Goal: Information Seeking & Learning: Learn about a topic

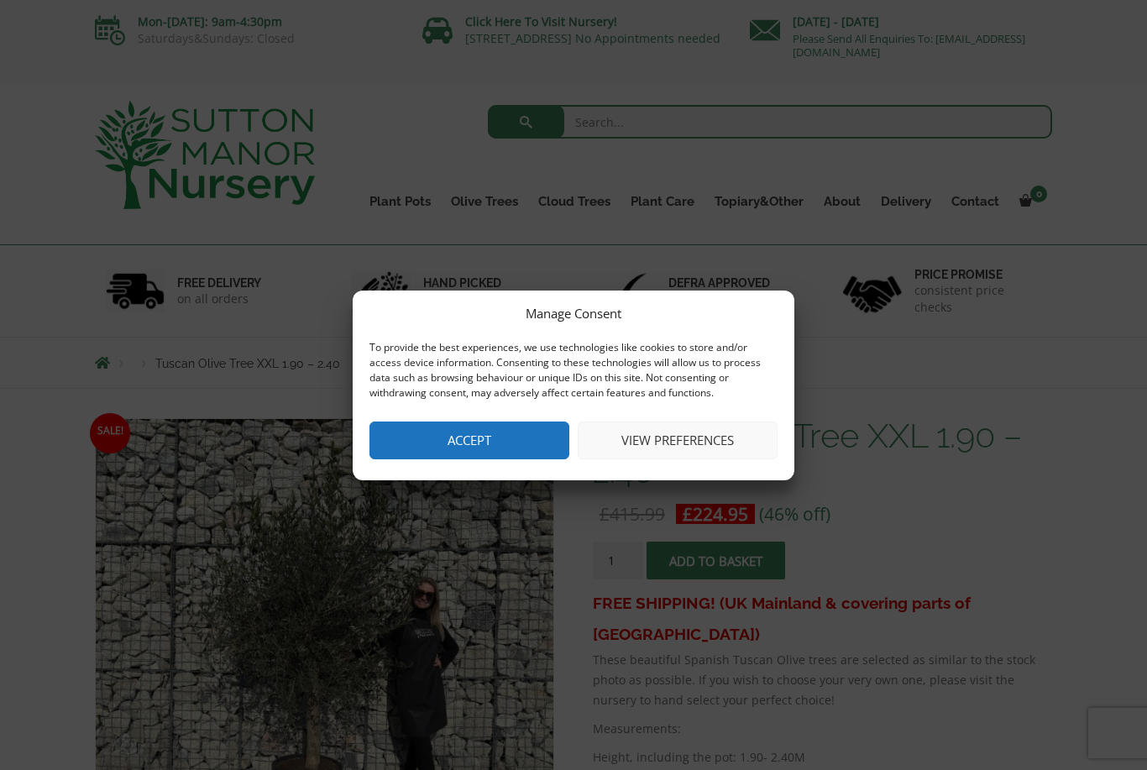
click at [479, 447] on button "Accept" at bounding box center [470, 441] width 200 height 38
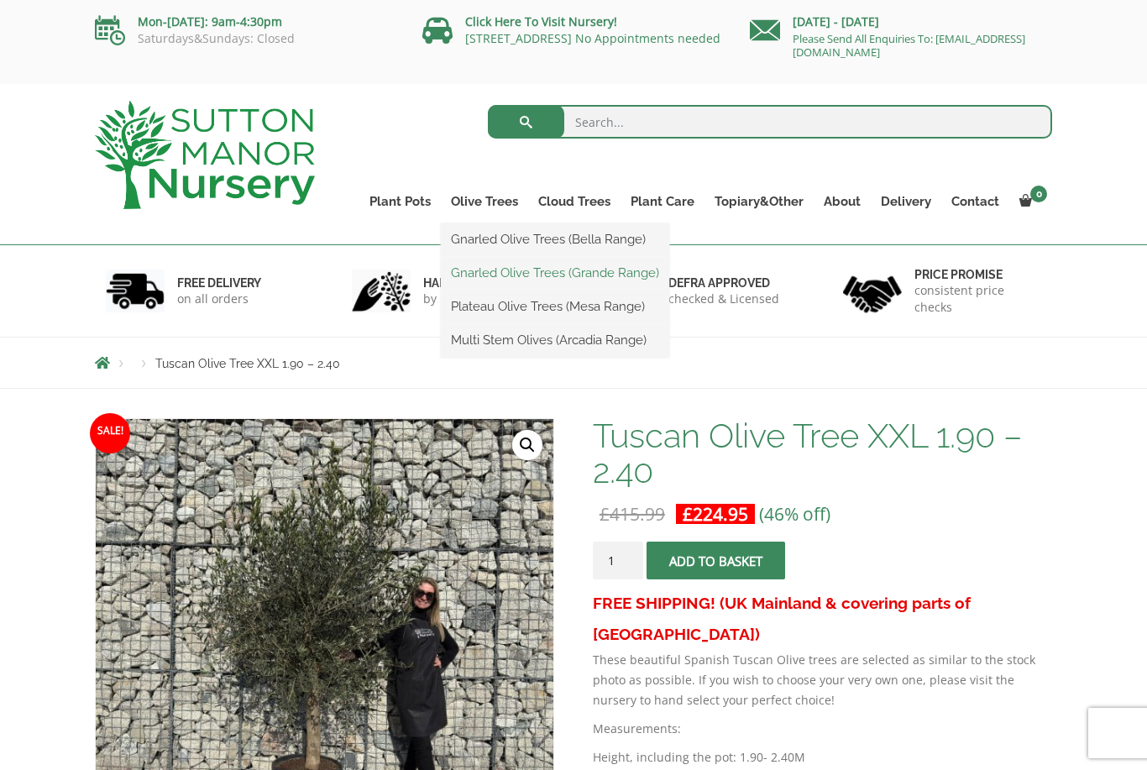
click at [561, 272] on link "Gnarled Olive Trees (Grande Range)" at bounding box center [555, 272] width 228 height 25
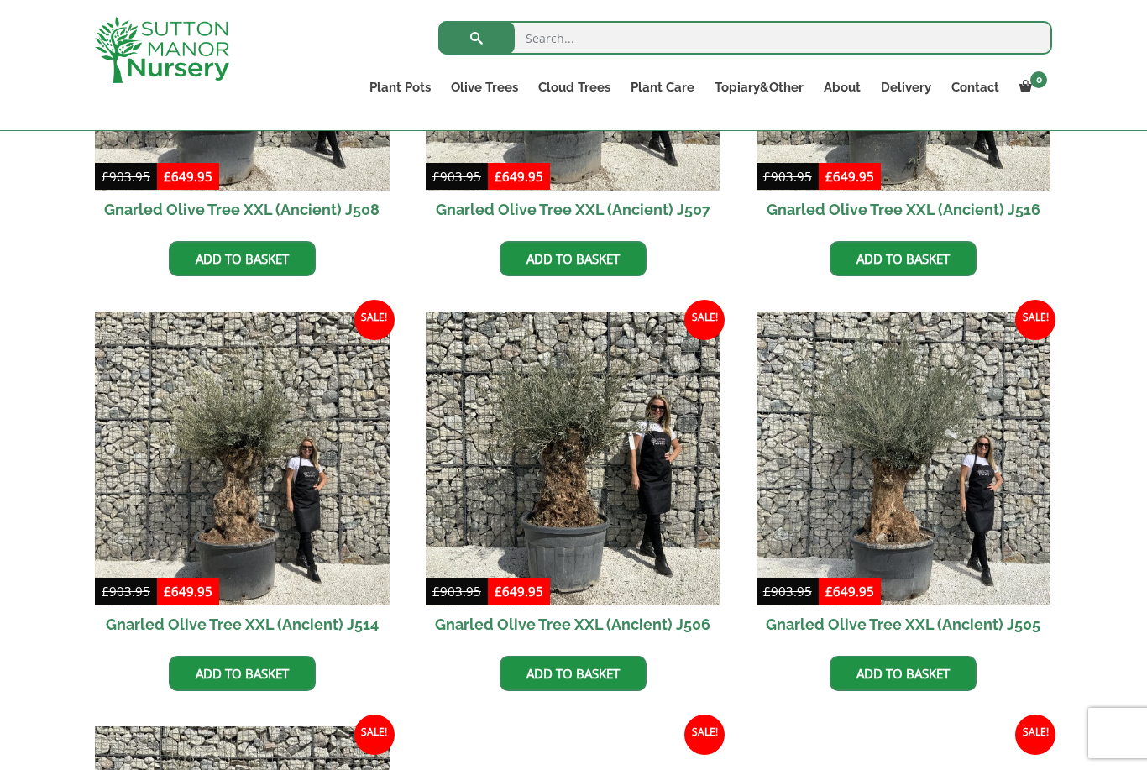
scroll to position [1934, 0]
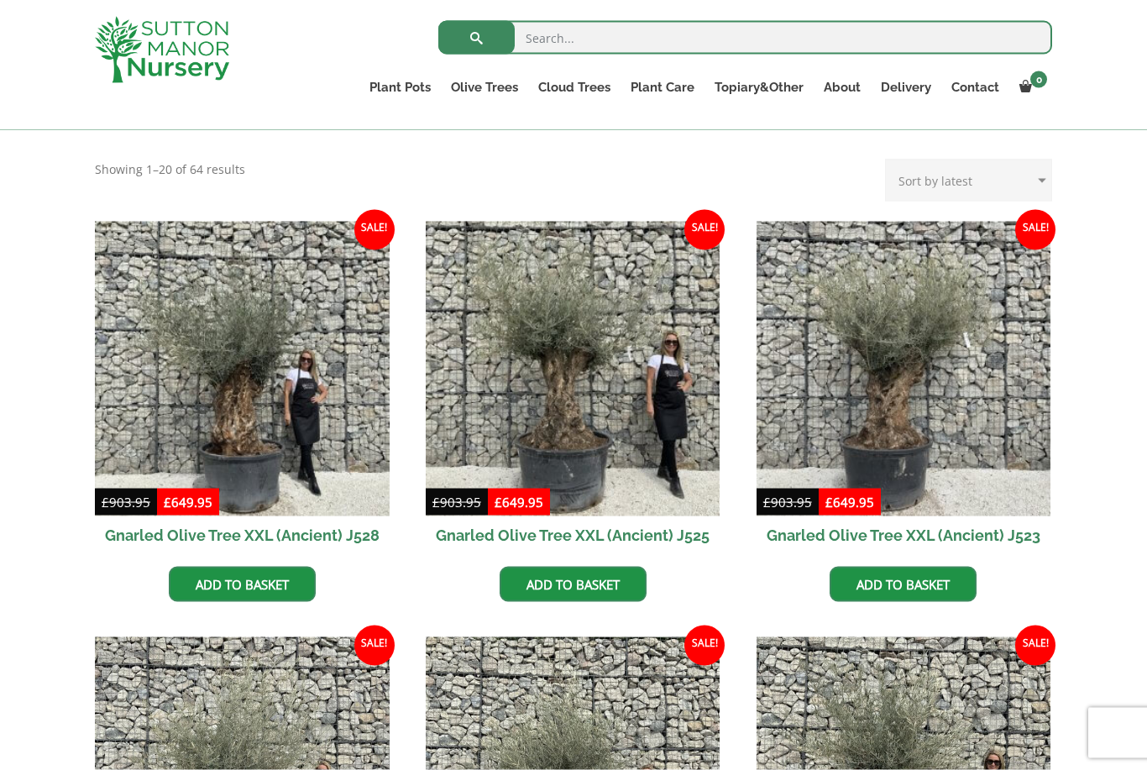
click at [992, 180] on select "Sort by popularity Sort by latest Sort by price: low to high Sort by price: hig…" at bounding box center [968, 181] width 167 height 42
select select "price-desc"
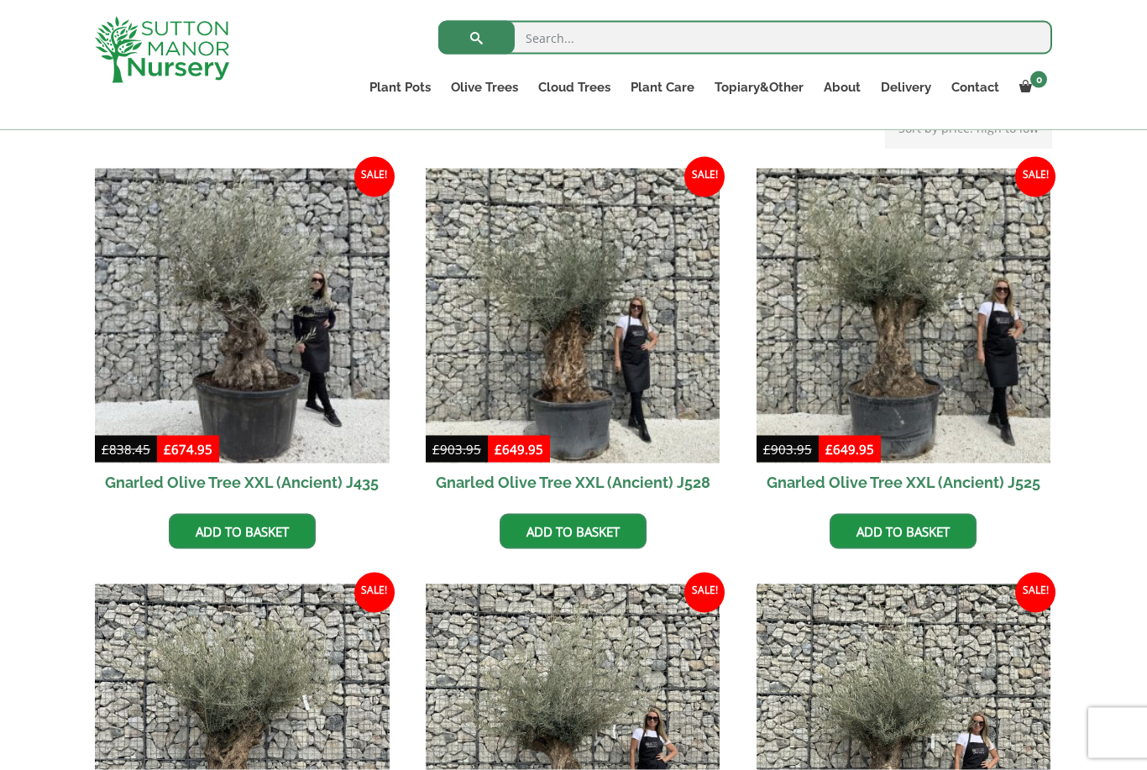
scroll to position [392, 0]
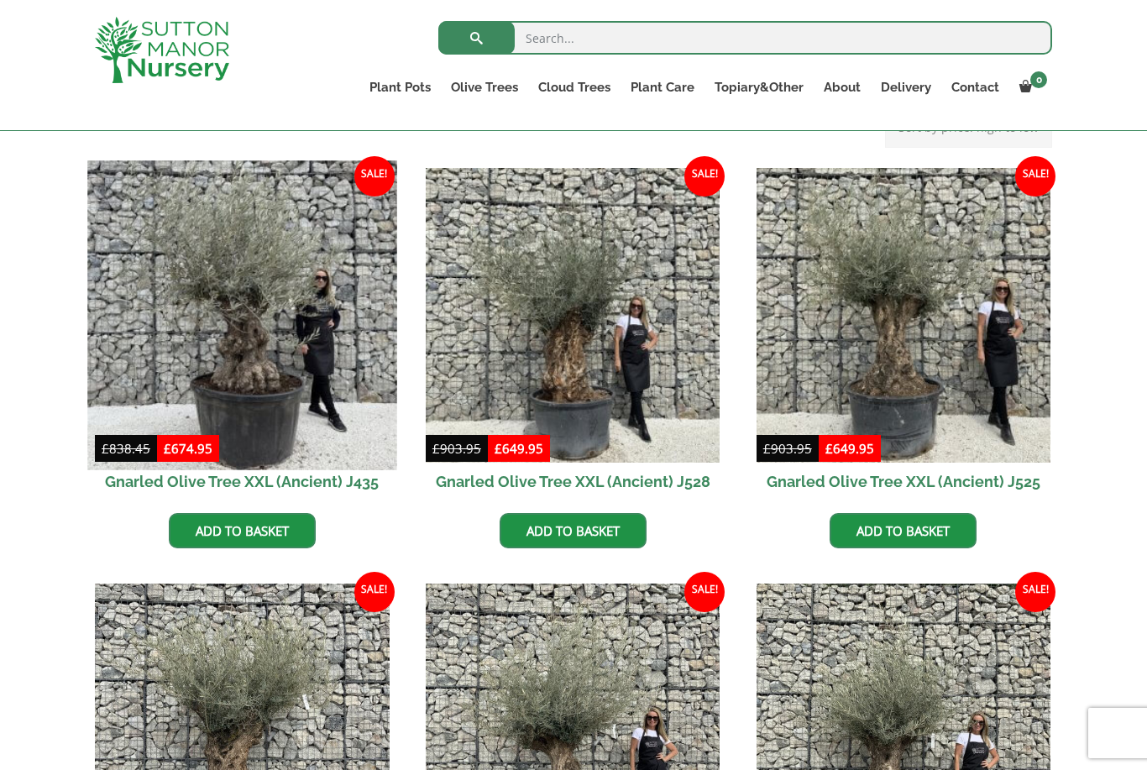
click at [185, 290] on img at bounding box center [241, 314] width 309 height 309
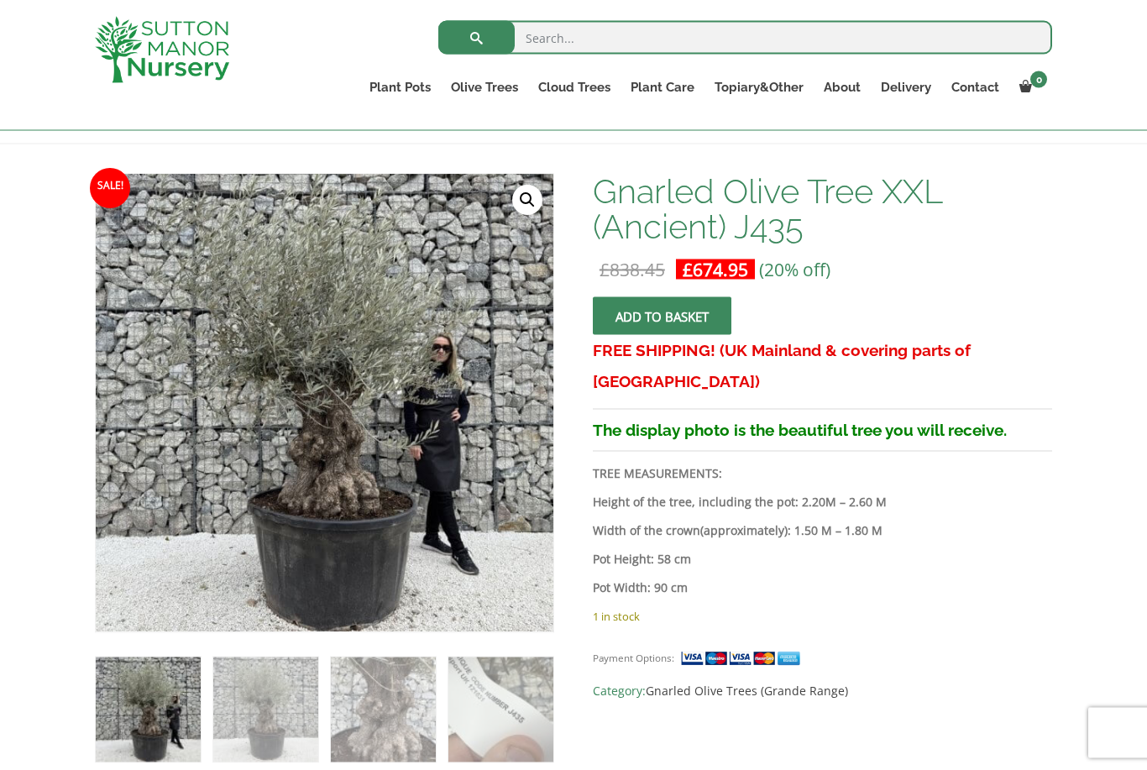
scroll to position [215, 0]
click at [657, 124] on link "Ilex Crenata Cloud Trees" at bounding box center [609, 125] width 163 height 25
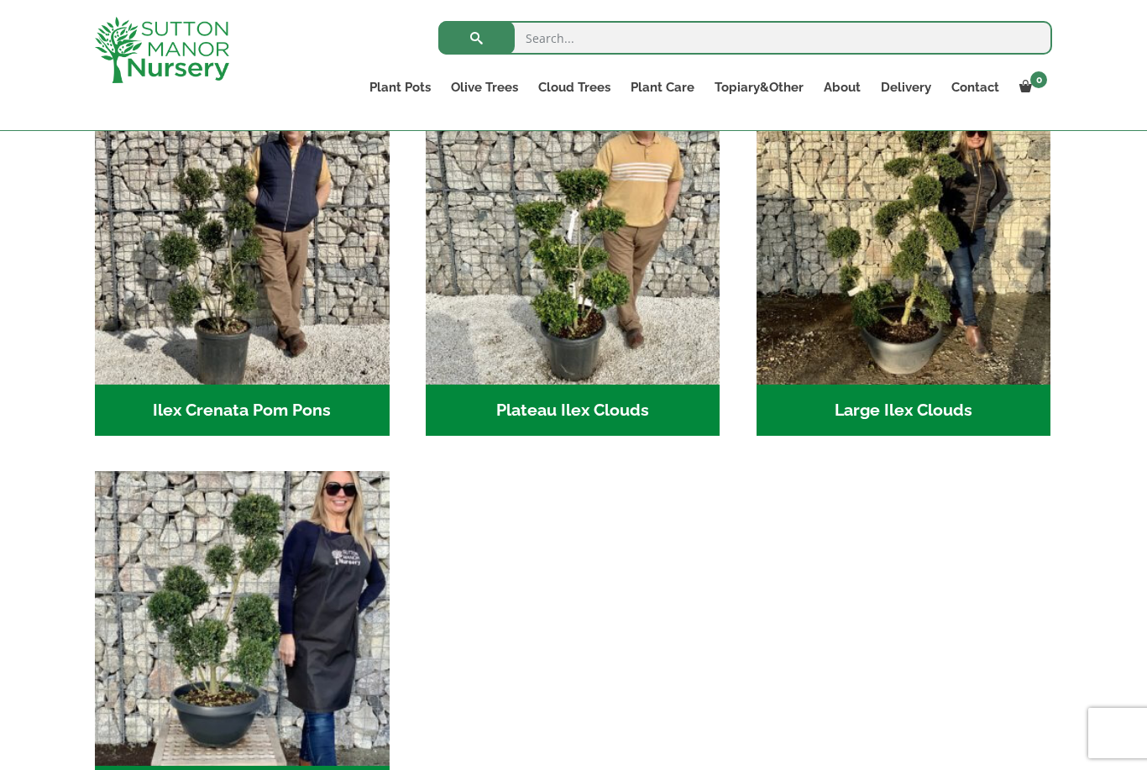
scroll to position [345, 0]
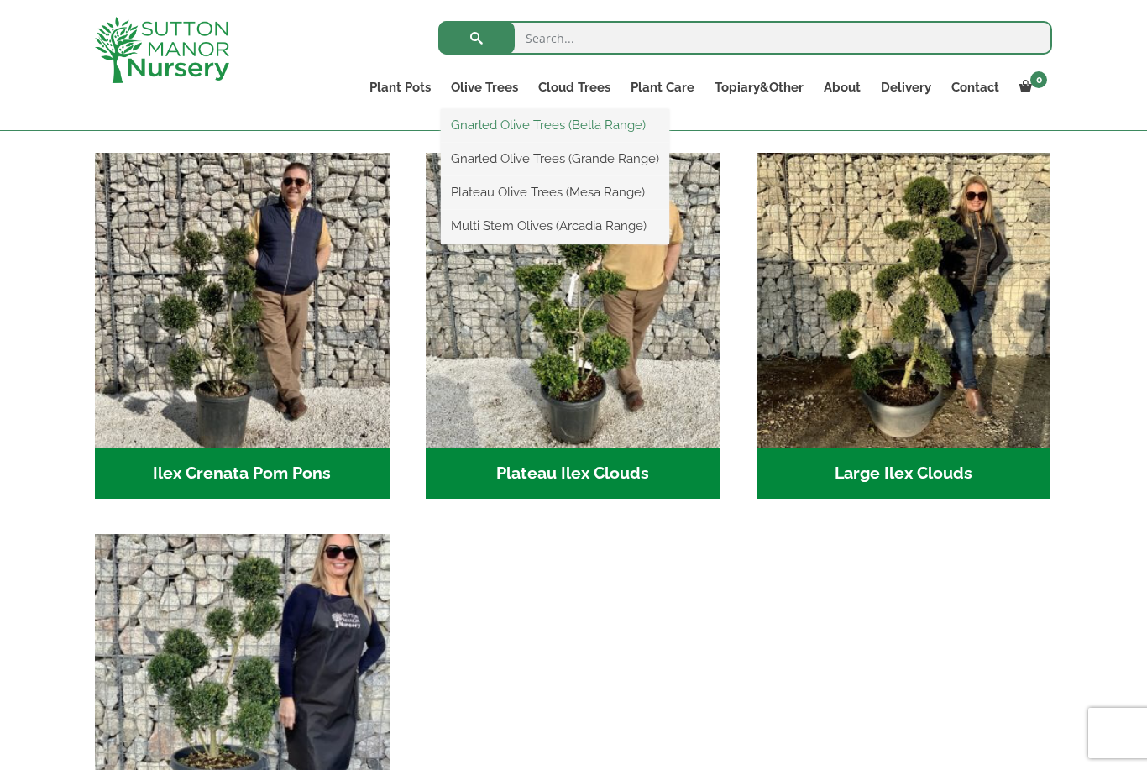
click at [619, 133] on link "Gnarled Olive Trees (Bella Range)" at bounding box center [555, 125] width 228 height 25
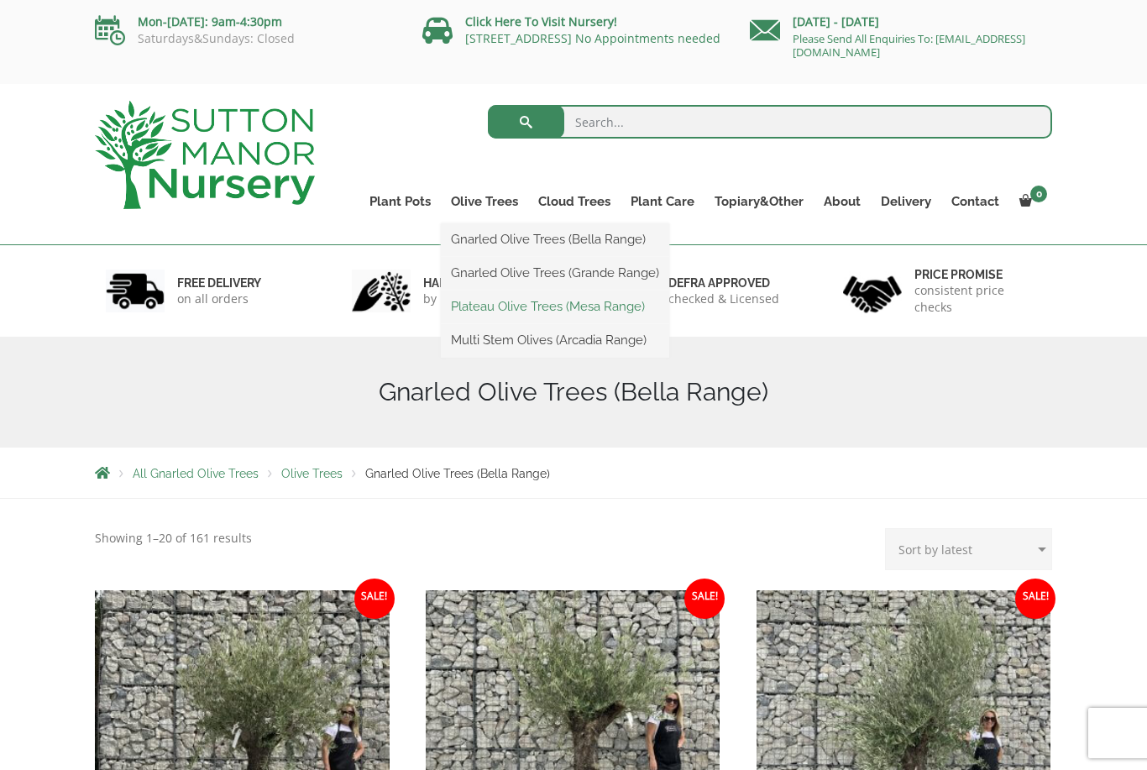
click at [628, 310] on link "Plateau Olive Trees (Mesa Range)" at bounding box center [555, 306] width 228 height 25
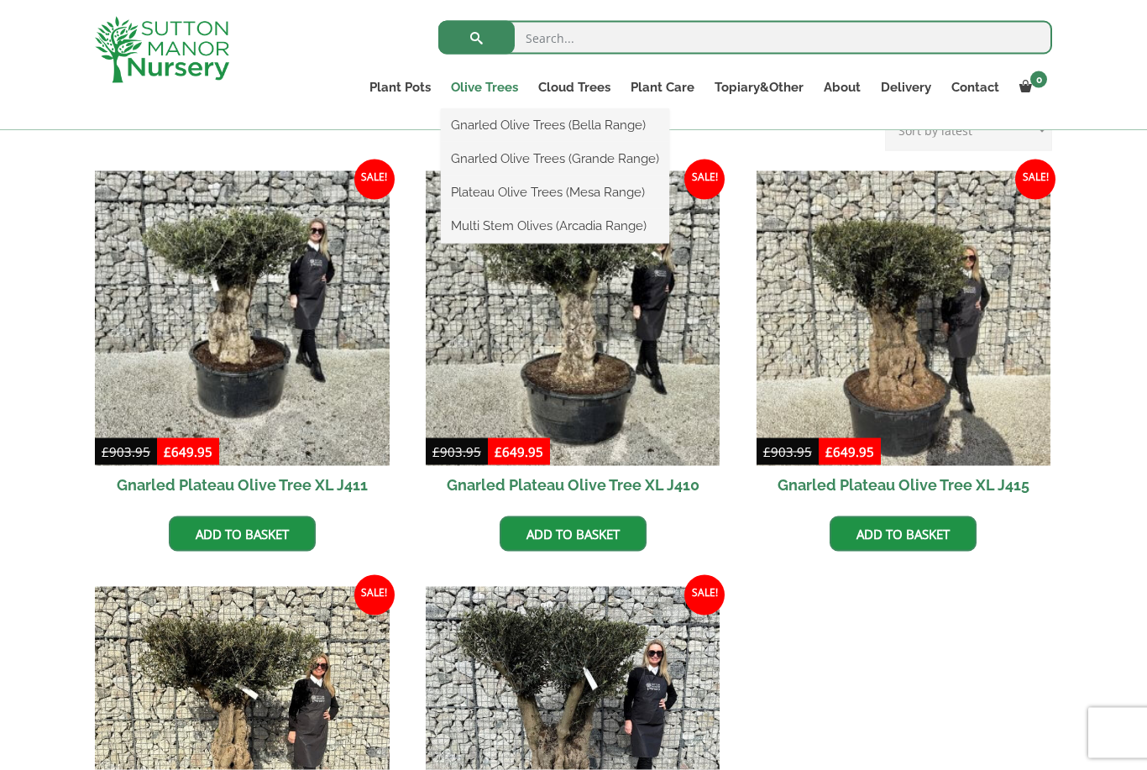
scroll to position [689, 0]
click at [598, 226] on link "Multi Stem Olives (Arcadia Range)" at bounding box center [555, 225] width 228 height 25
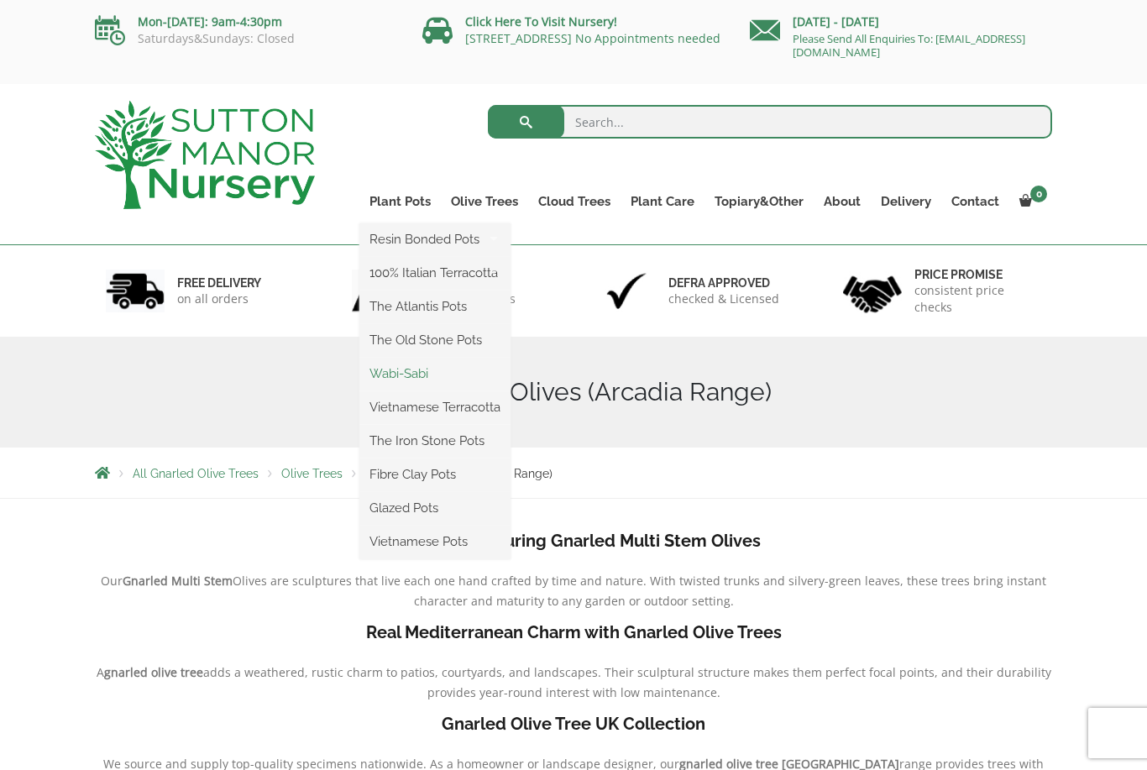
click at [433, 375] on link "Wabi-Sabi" at bounding box center [434, 373] width 151 height 25
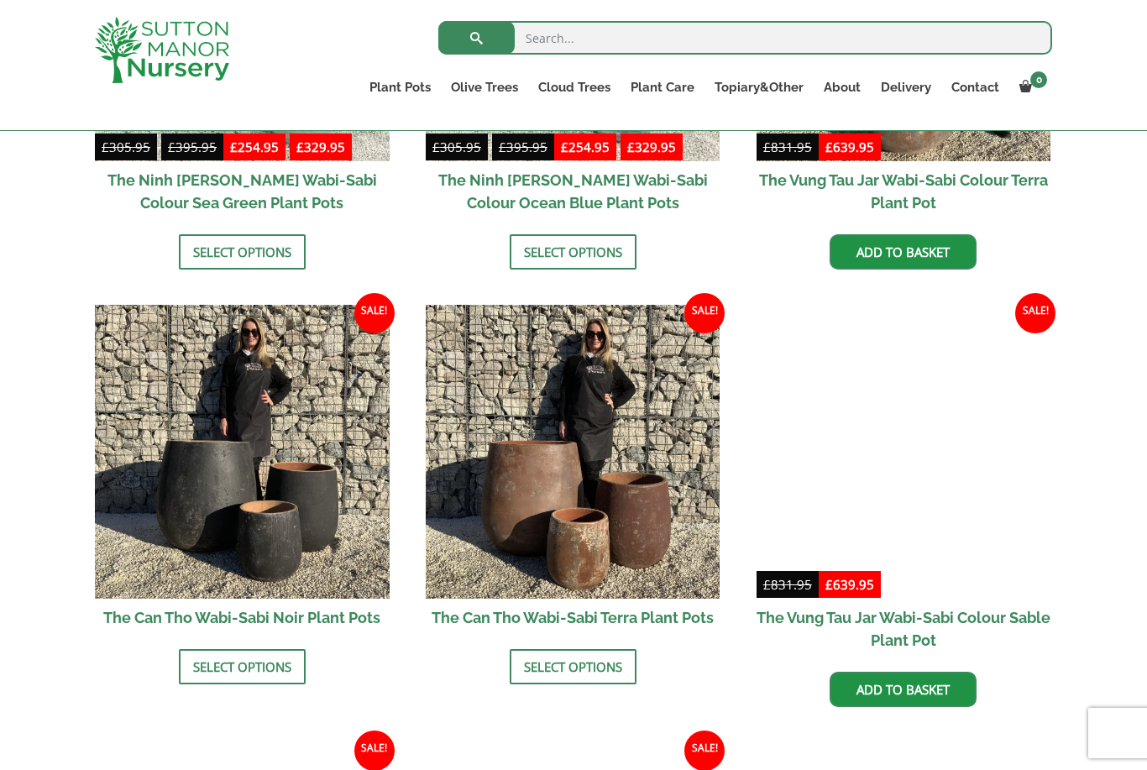
scroll to position [1548, 0]
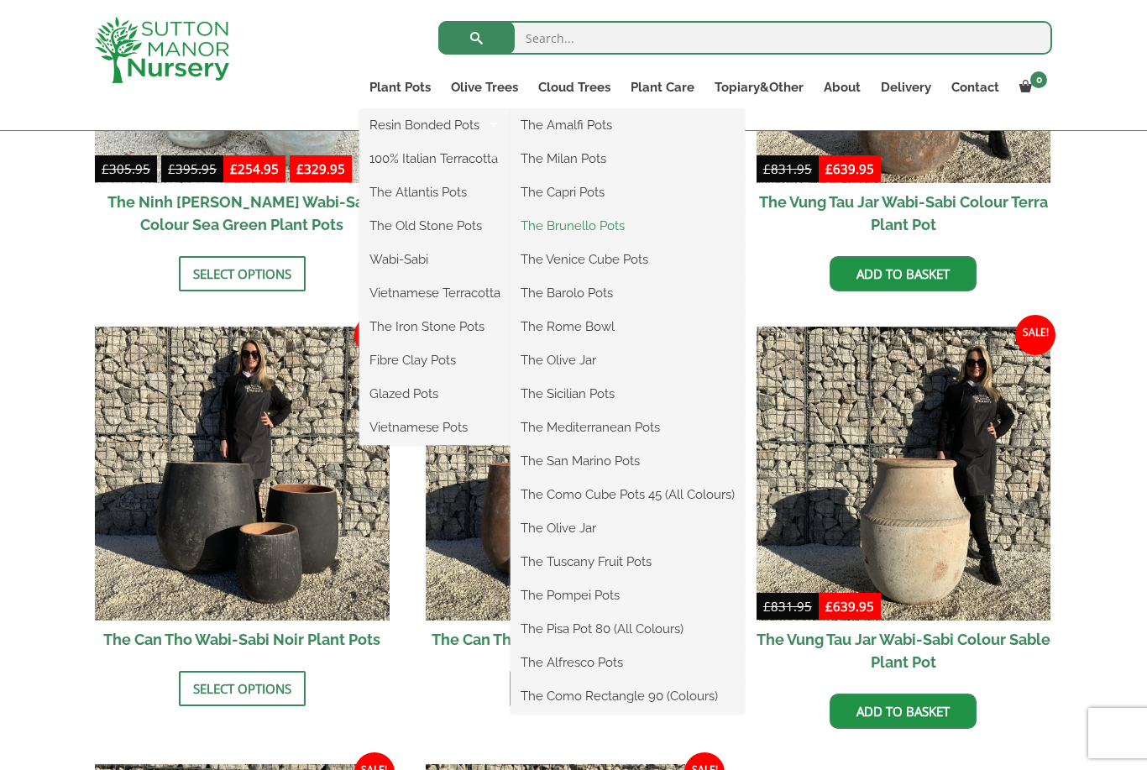
click at [623, 233] on link "The Brunello Pots" at bounding box center [628, 225] width 234 height 25
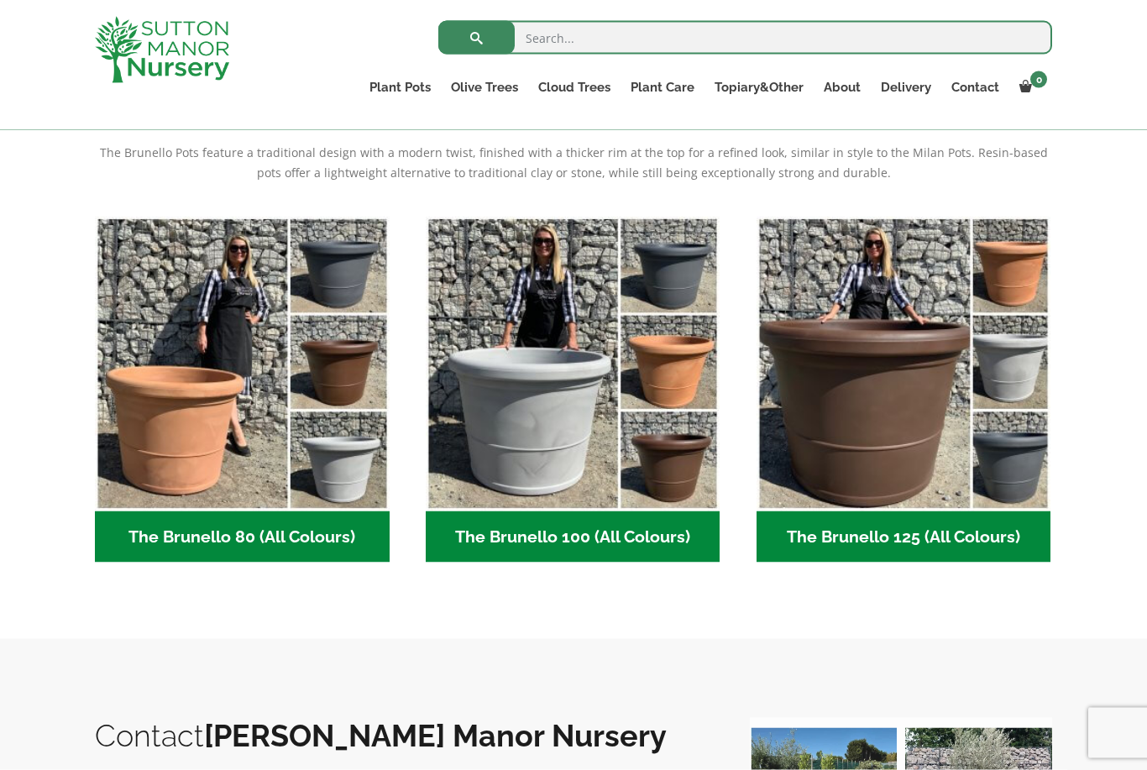
scroll to position [356, 0]
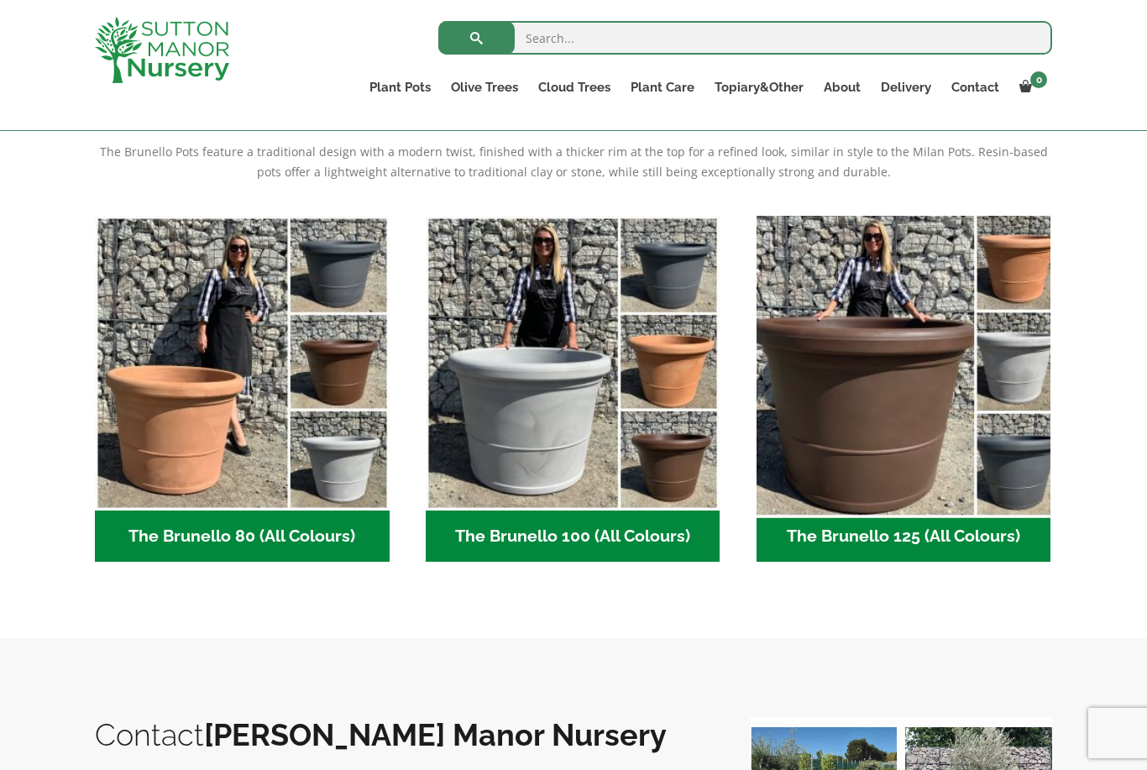
click at [933, 365] on img "Visit product category The Brunello 125 (All Colours)" at bounding box center [903, 362] width 309 height 309
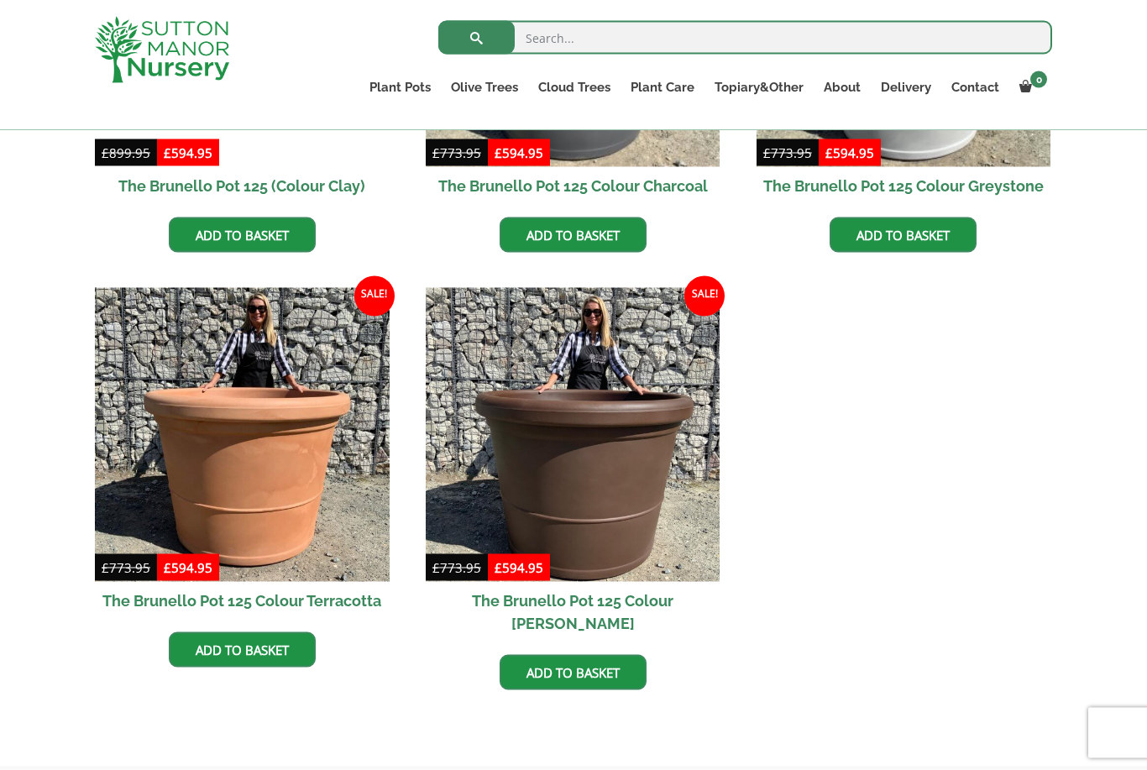
scroll to position [689, 0]
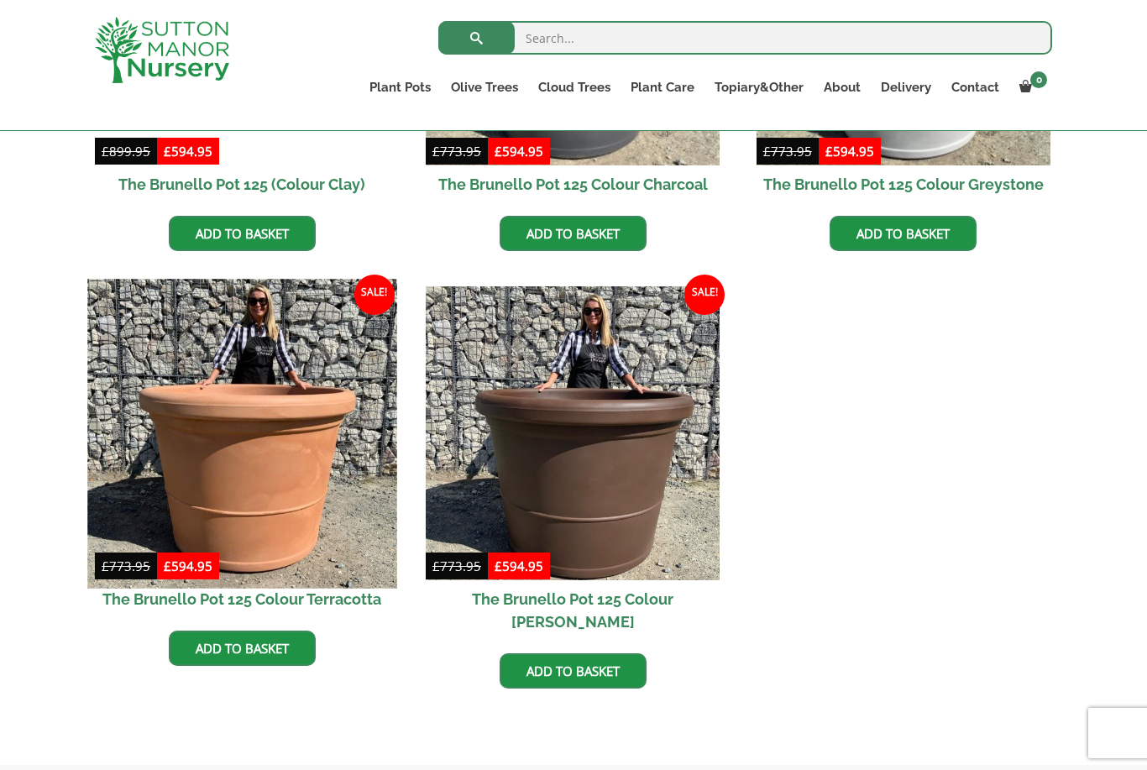
click at [311, 454] on img at bounding box center [241, 433] width 309 height 309
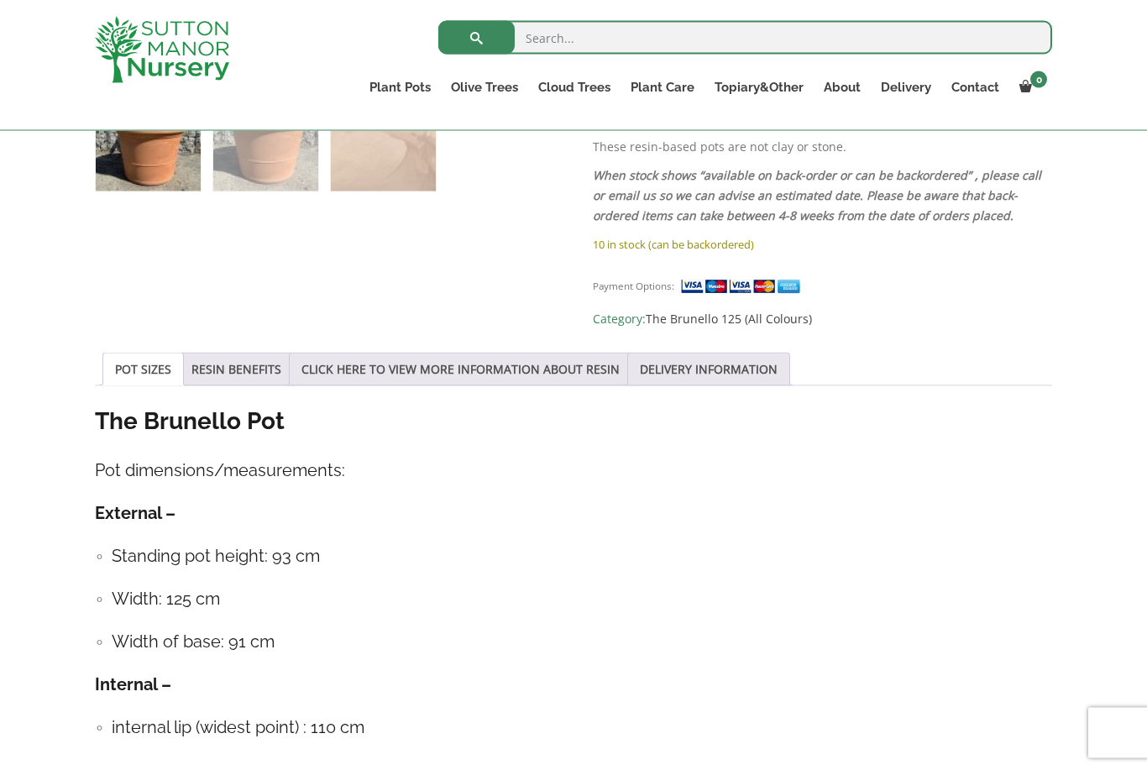
scroll to position [1048, 0]
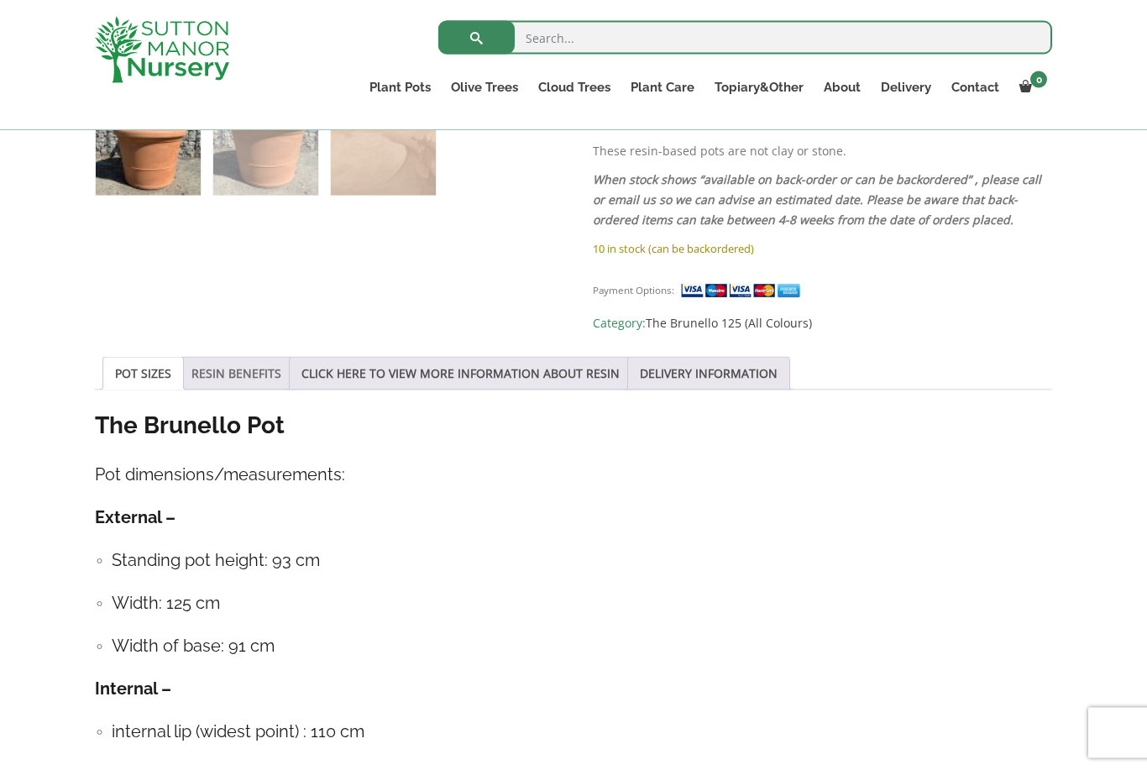
click at [228, 358] on link "RESIN BENEFITS" at bounding box center [236, 374] width 90 height 32
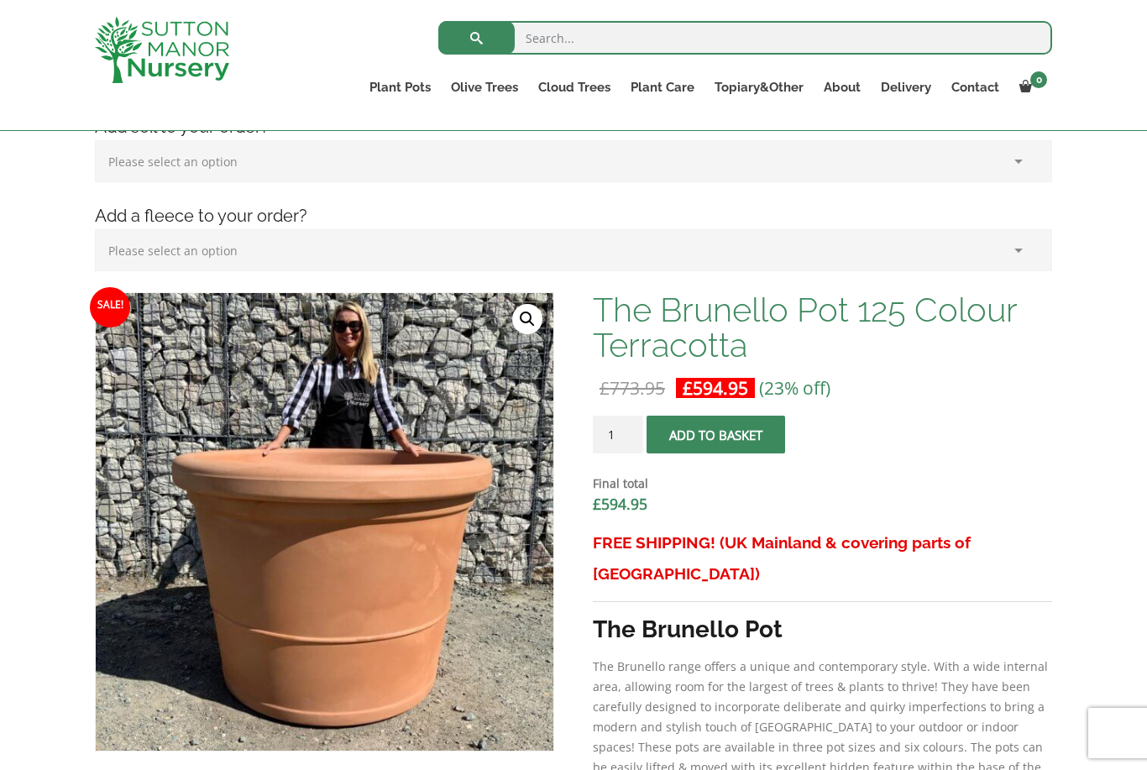
scroll to position [362, 0]
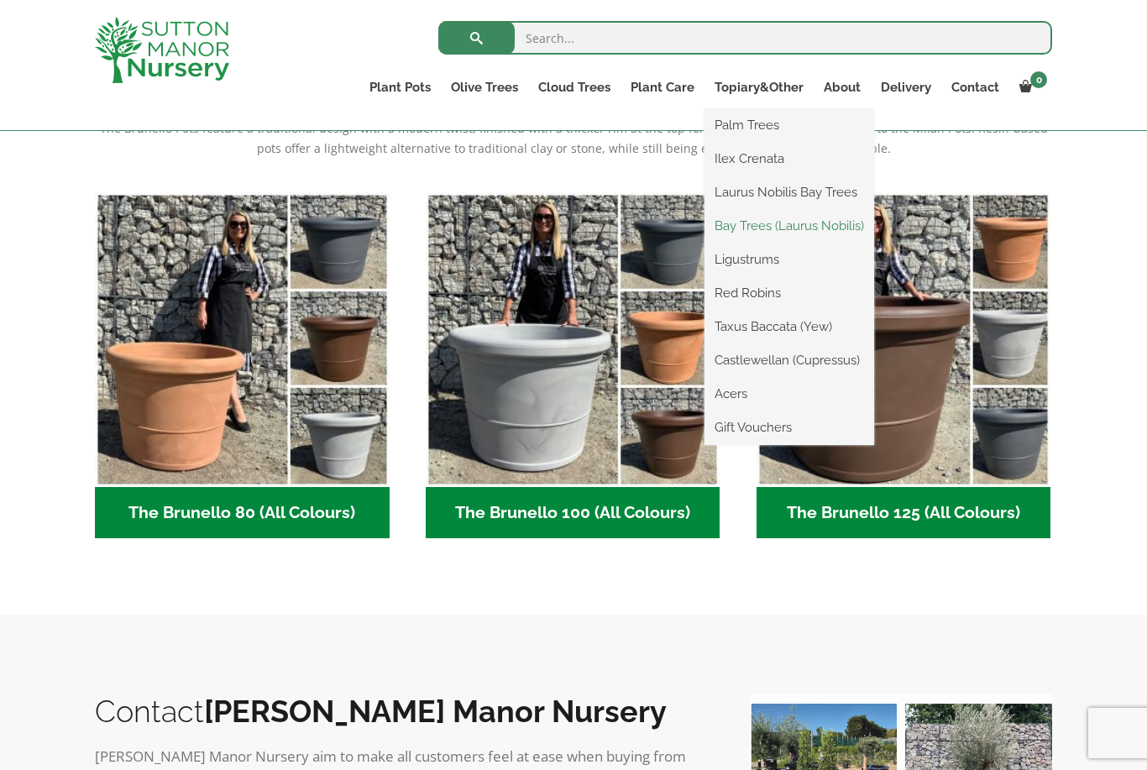
click at [833, 232] on link "Bay Trees (Laurus Nobilis)" at bounding box center [790, 225] width 170 height 25
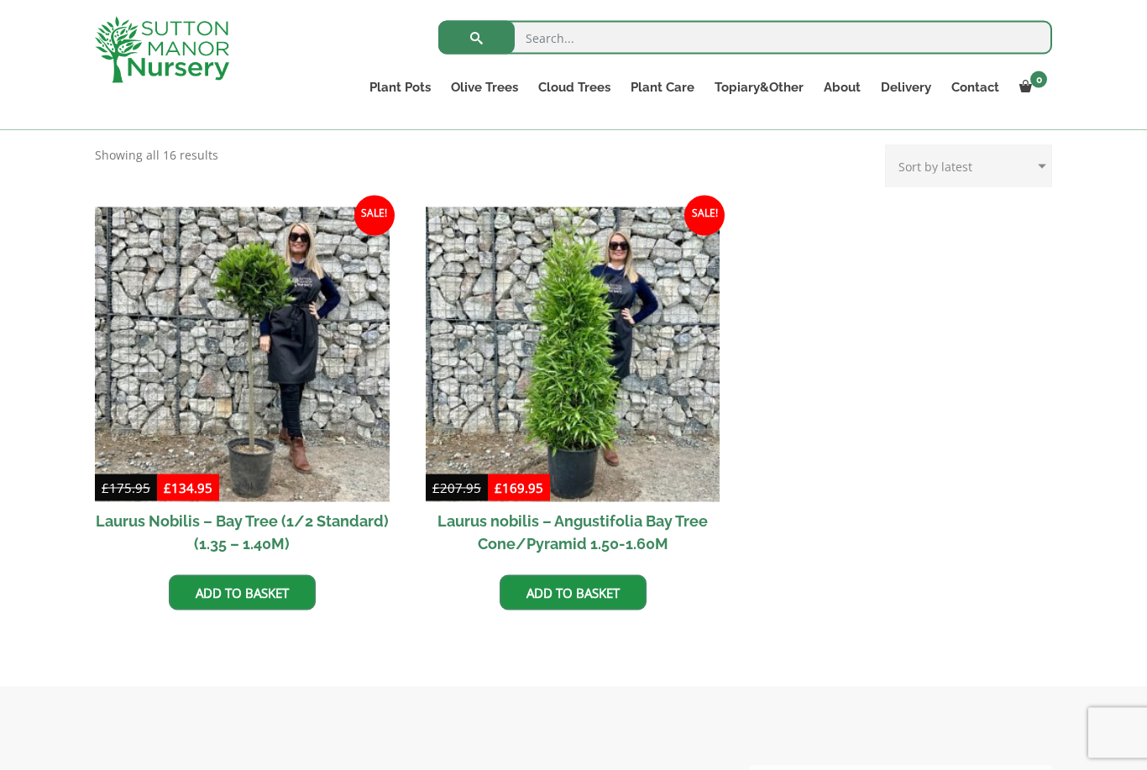
scroll to position [354, 0]
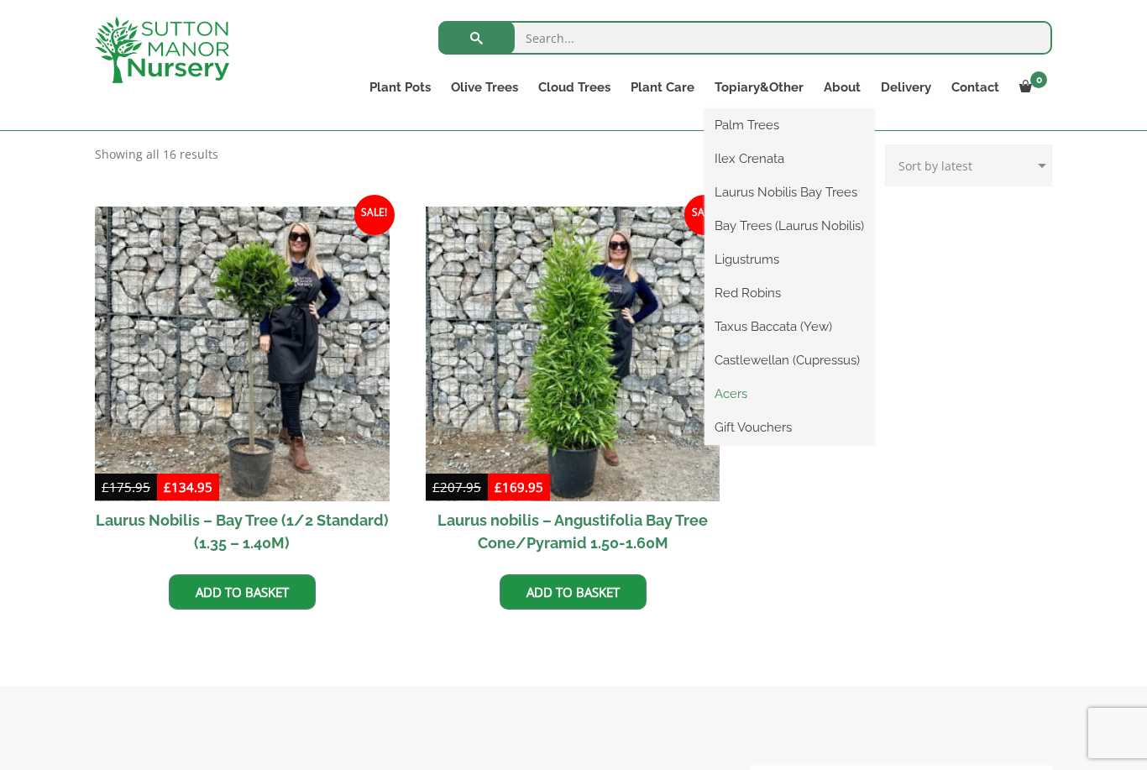
click at [747, 395] on link "Acers" at bounding box center [790, 393] width 170 height 25
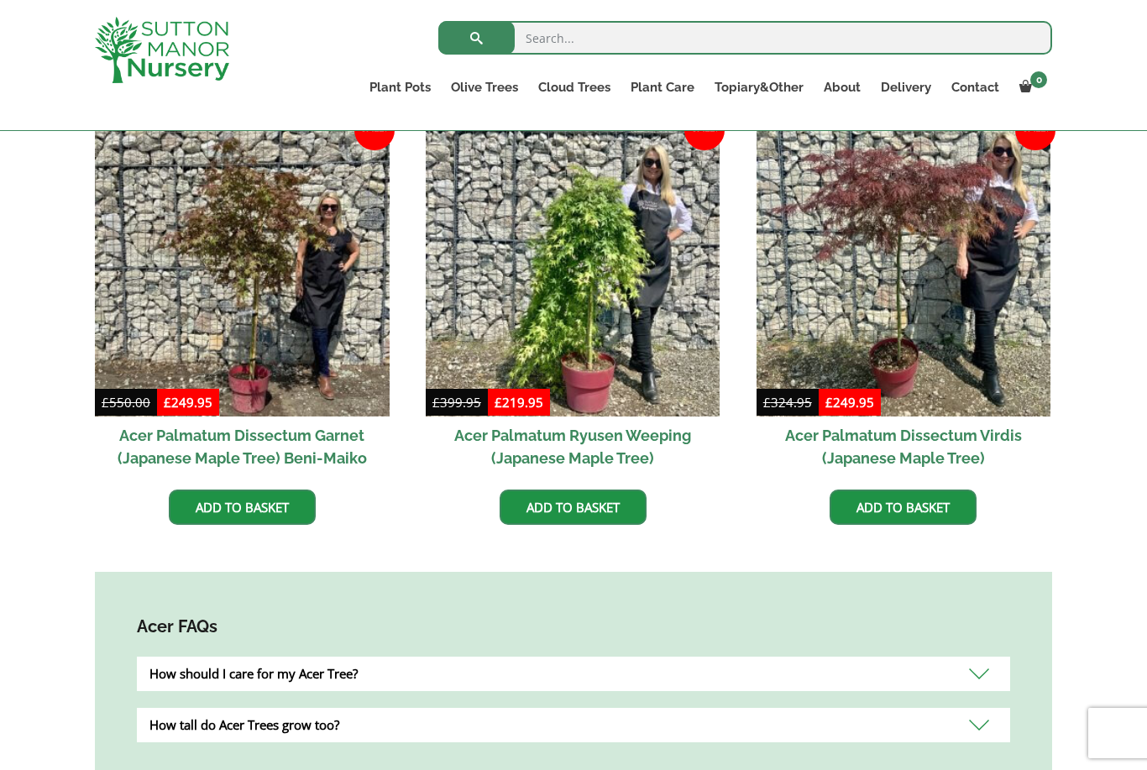
scroll to position [491, 0]
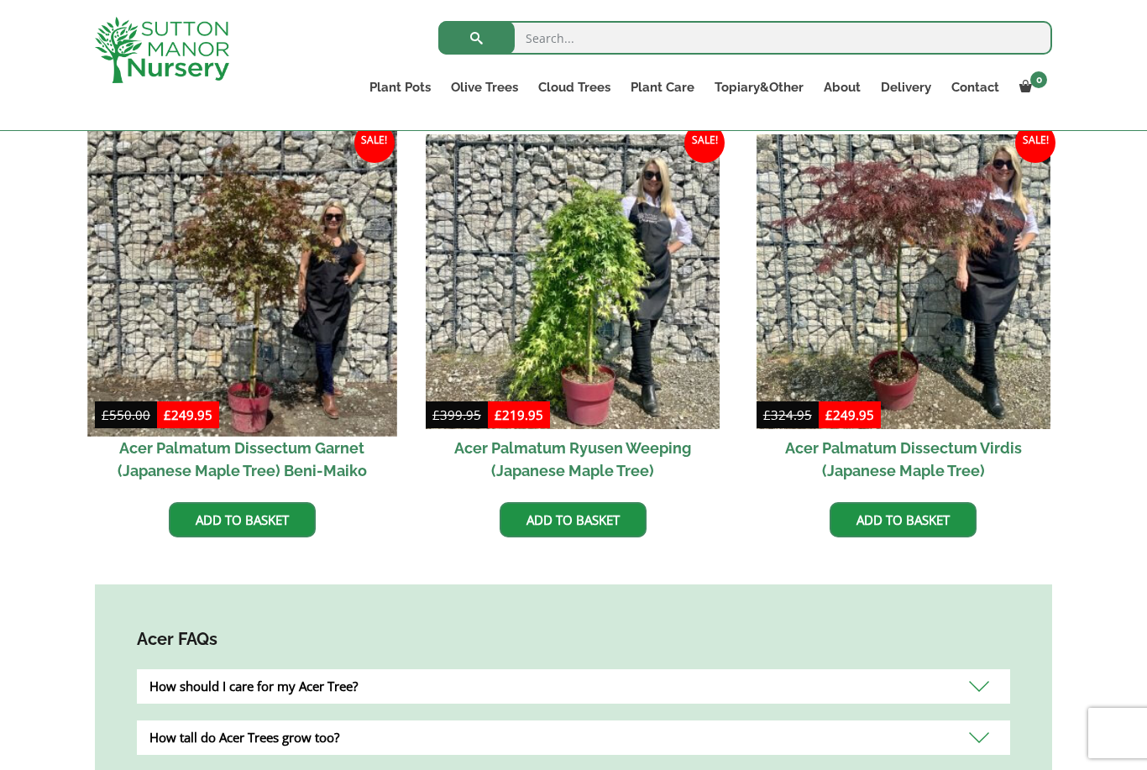
click at [172, 256] on img at bounding box center [241, 281] width 309 height 309
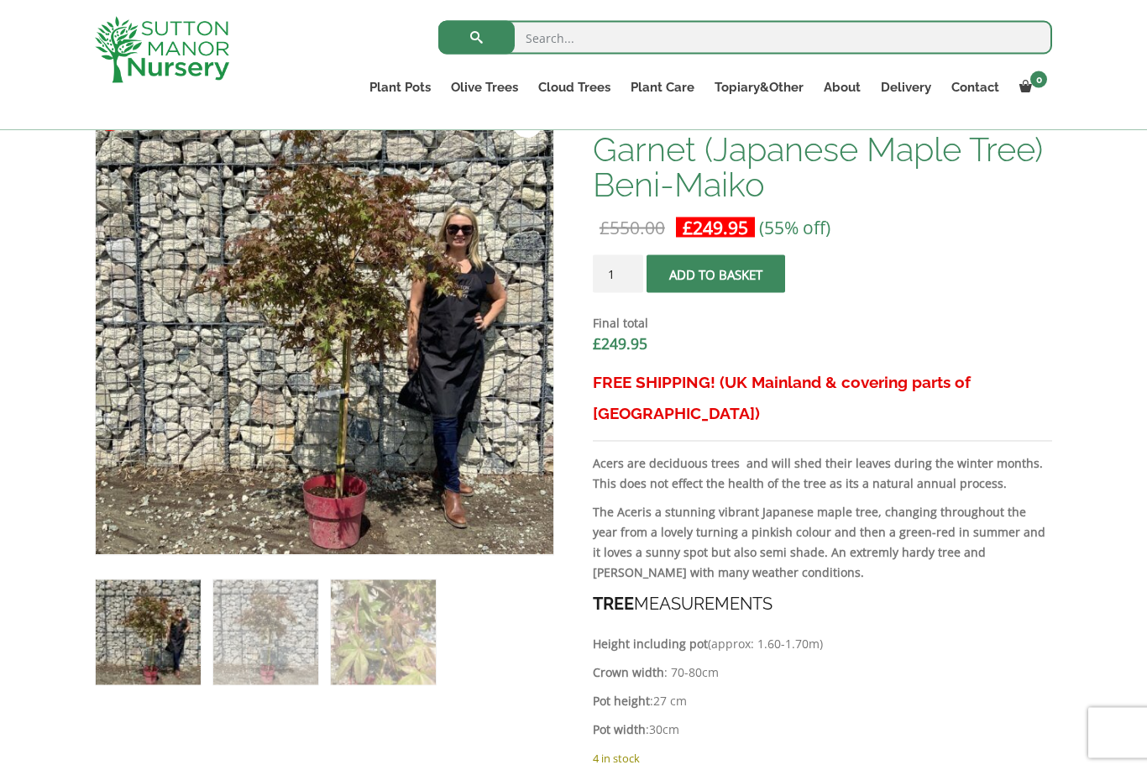
scroll to position [543, 0]
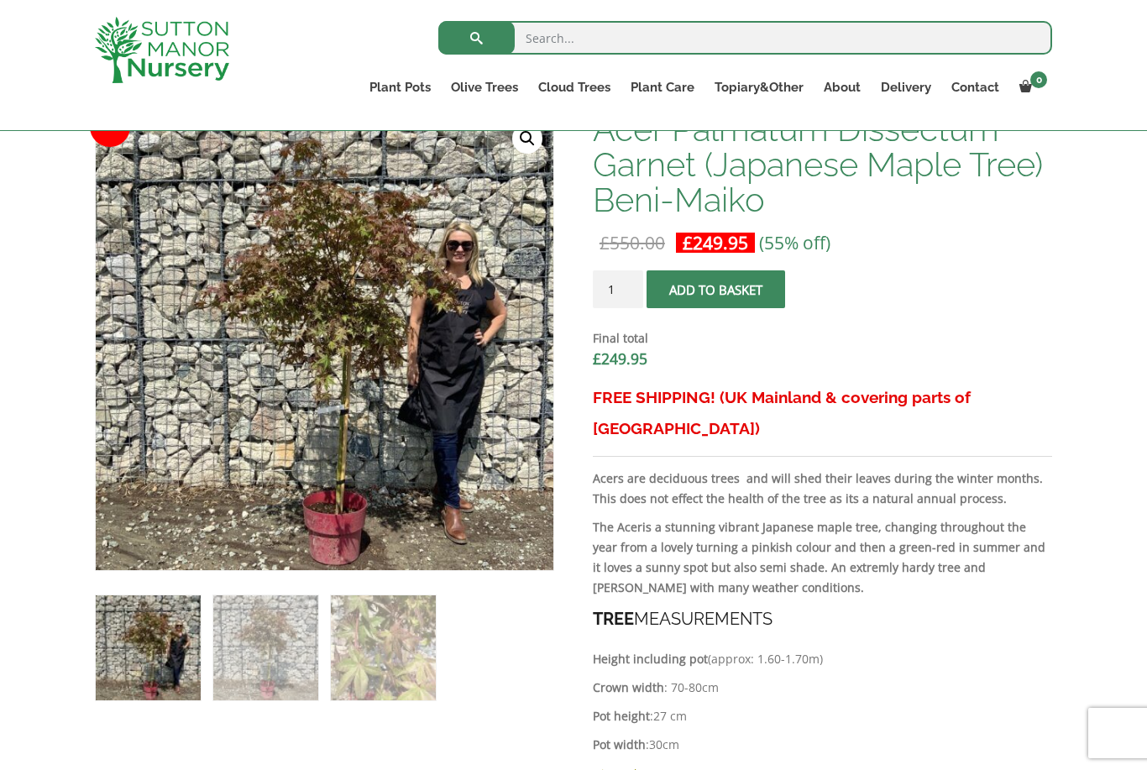
click at [426, 370] on img at bounding box center [468, 485] width 744 height 744
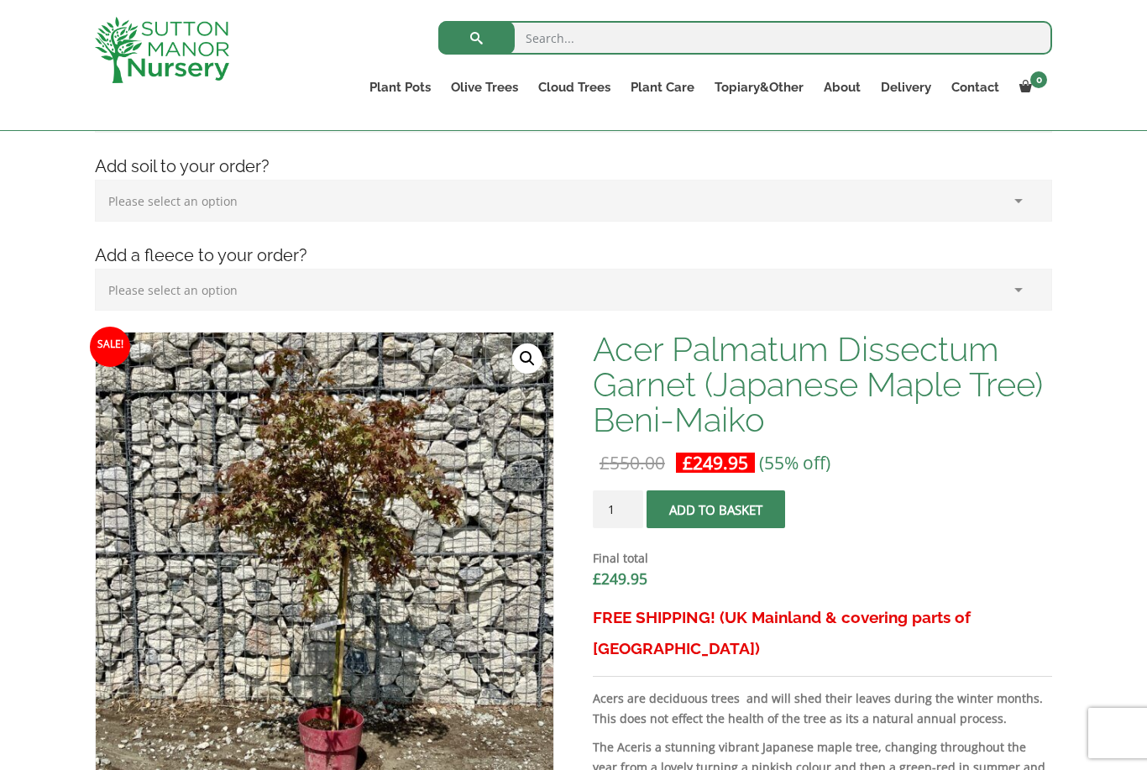
scroll to position [322, 0]
